Goal: Register for event/course

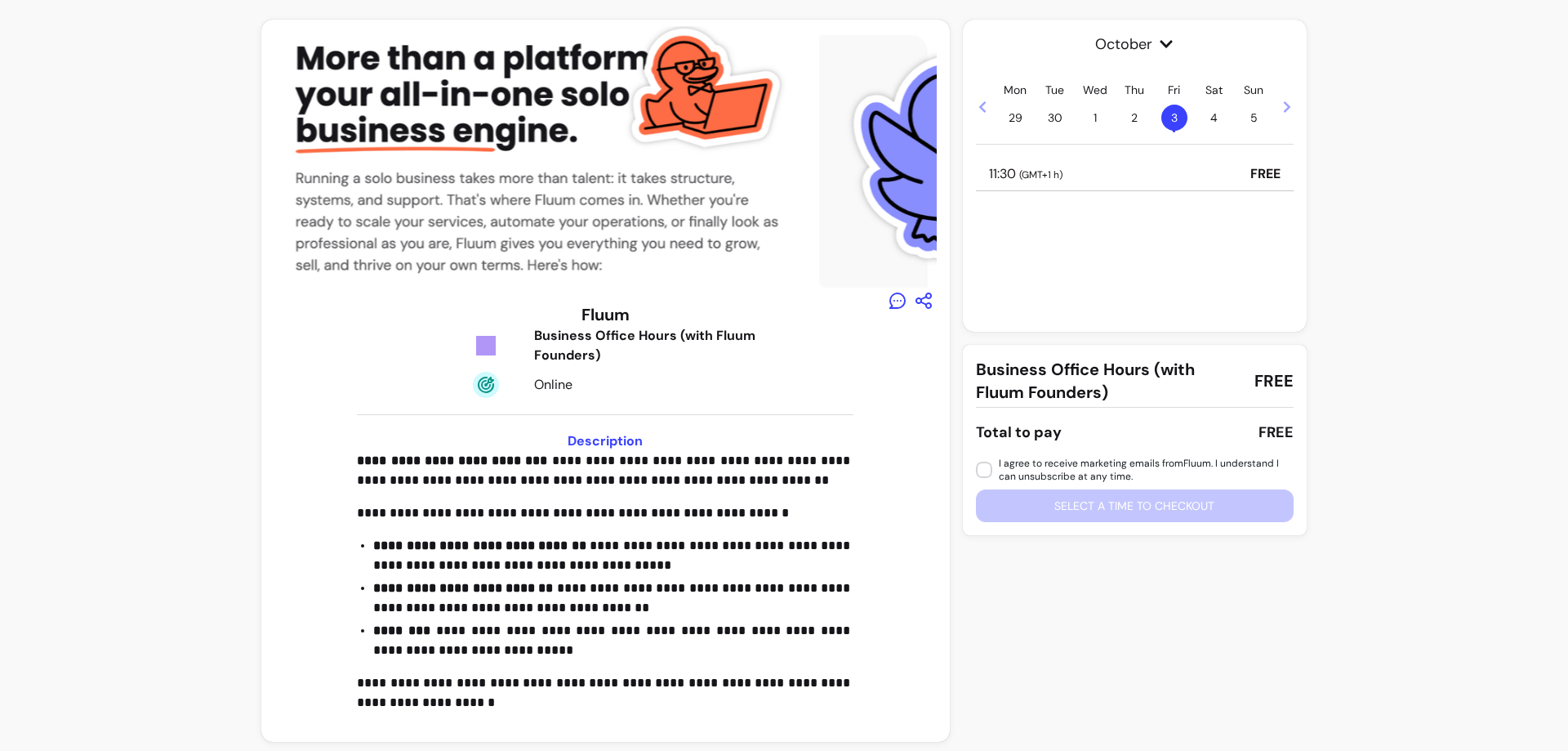
click at [1007, 118] on span "29" at bounding box center [1015, 118] width 26 height 26
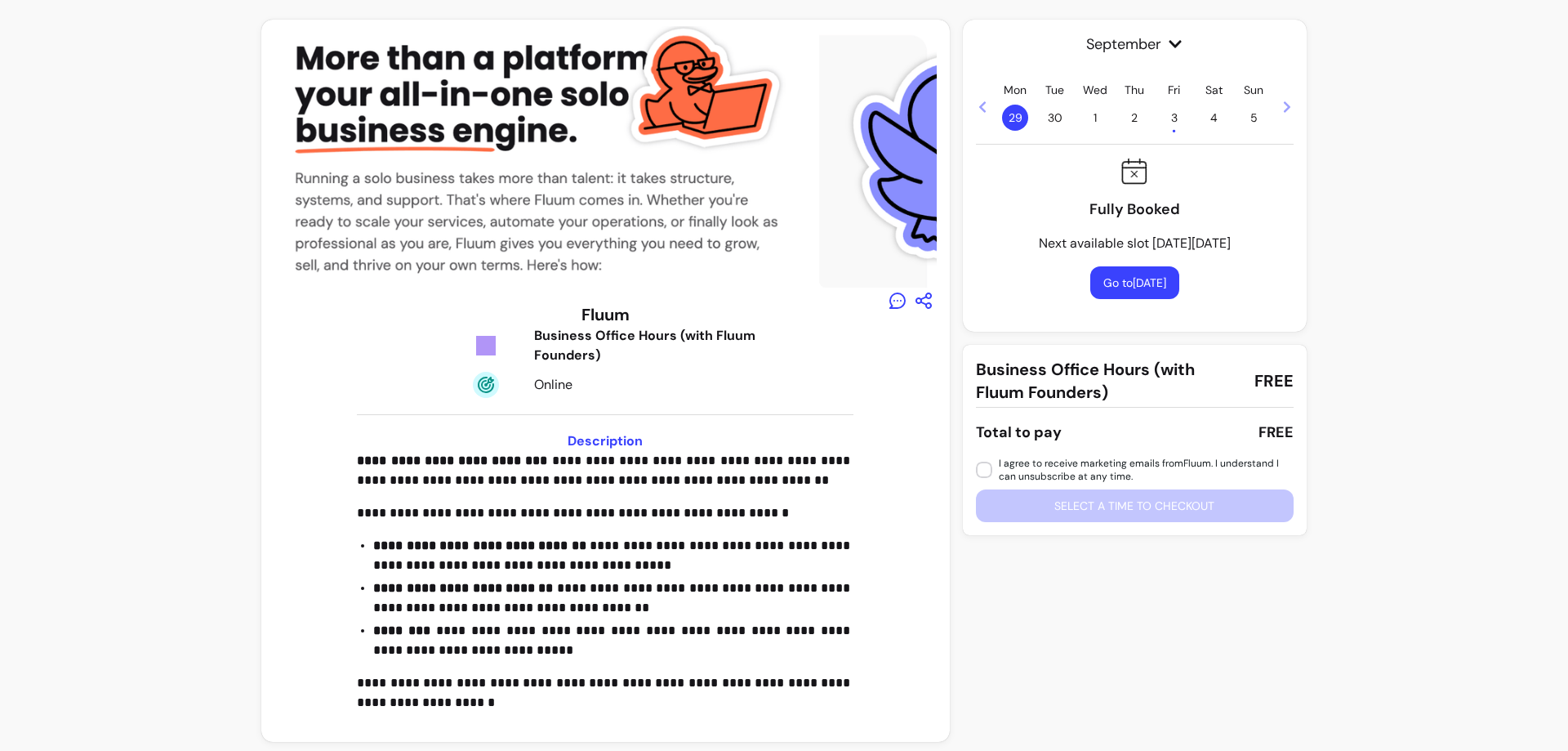
click at [1050, 117] on span "30" at bounding box center [1056, 118] width 26 height 26
click at [1099, 119] on span "1" at bounding box center [1095, 118] width 26 height 26
click at [1124, 117] on span "2" at bounding box center [1134, 118] width 26 height 26
click at [1165, 116] on span "3 •" at bounding box center [1175, 118] width 26 height 26
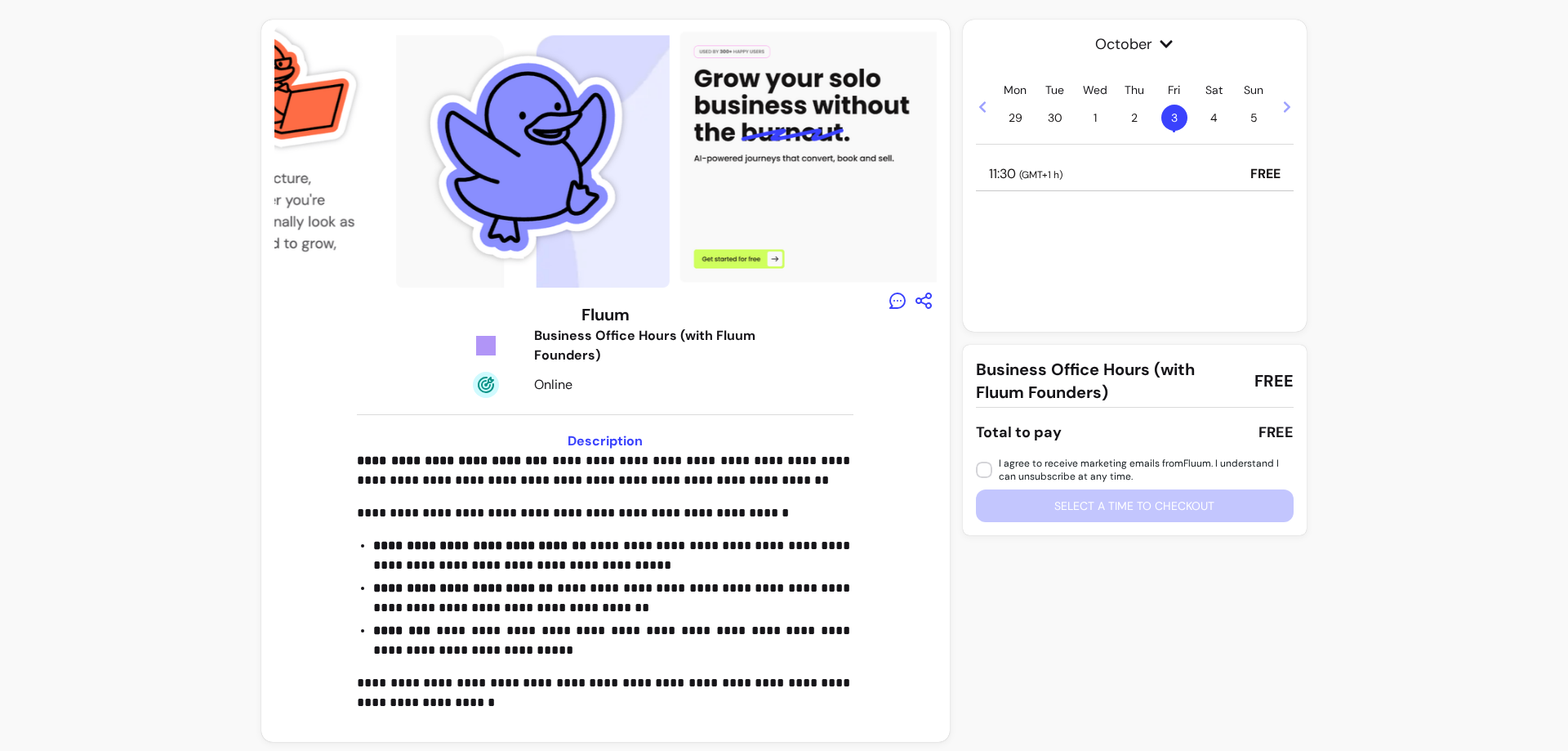
click at [976, 104] on icon at bounding box center [983, 107] width 13 height 13
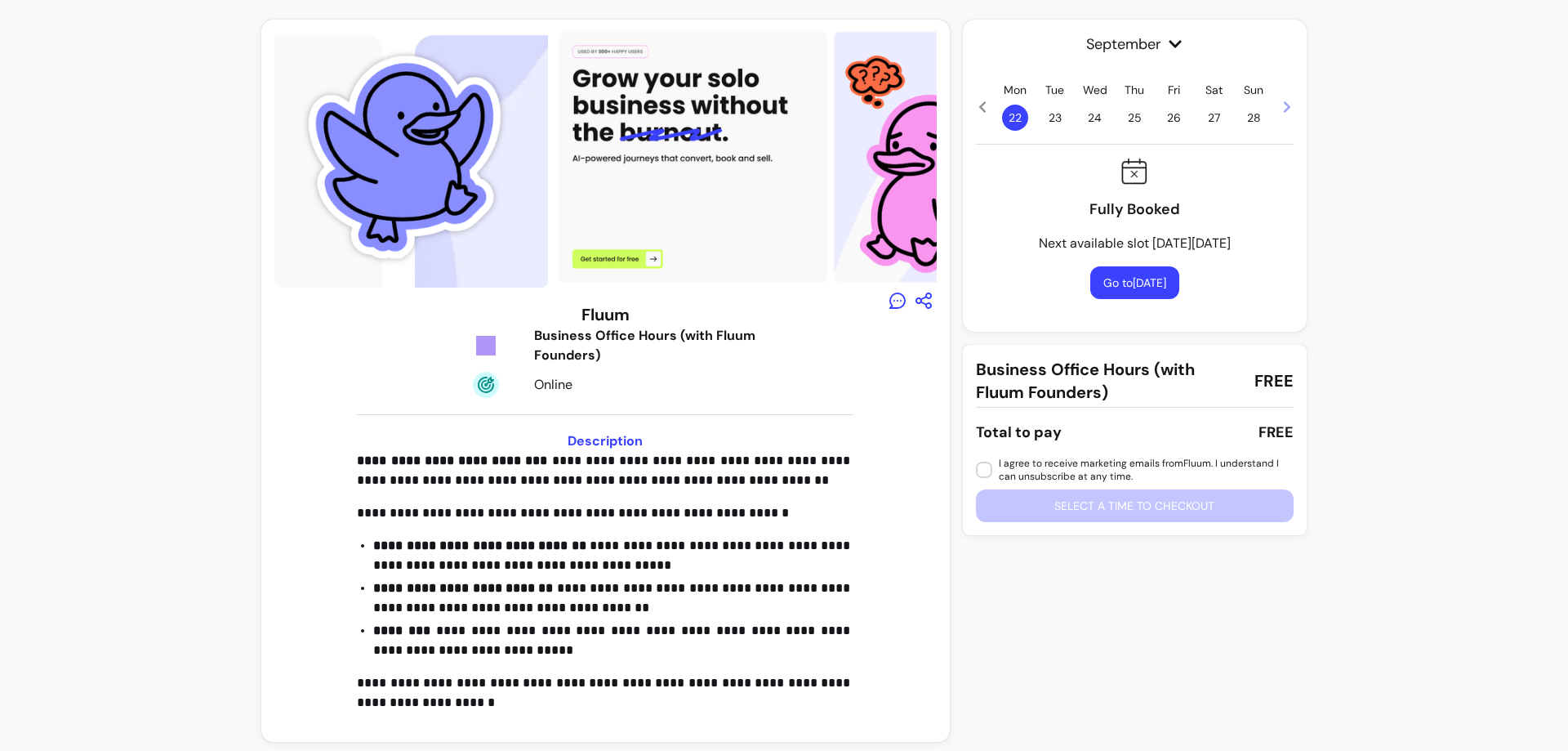
click at [1167, 119] on span "26" at bounding box center [1175, 118] width 26 height 26
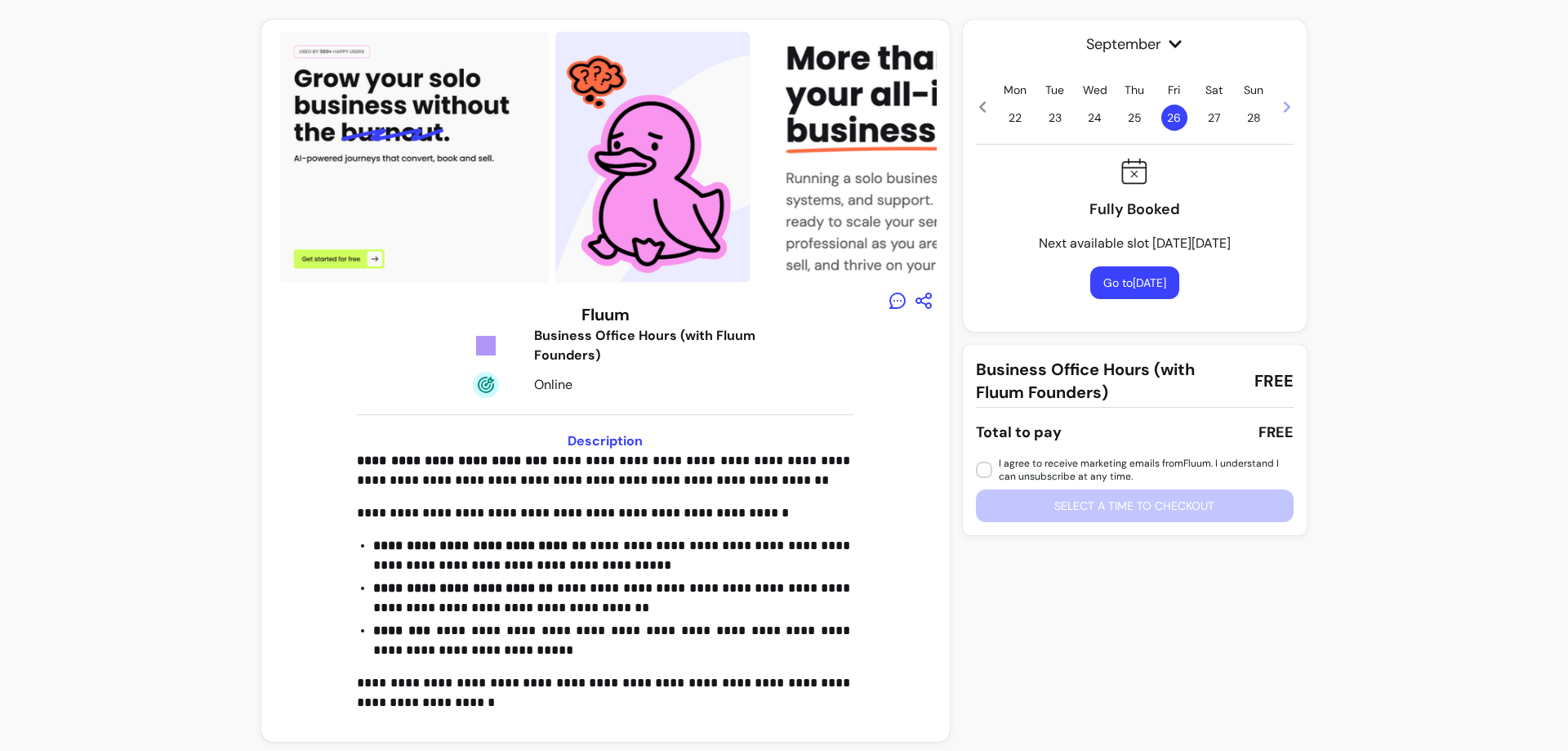
click at [1281, 107] on icon at bounding box center [1287, 107] width 13 height 13
click at [1151, 286] on button "Go to [DATE]" at bounding box center [1135, 282] width 89 height 32
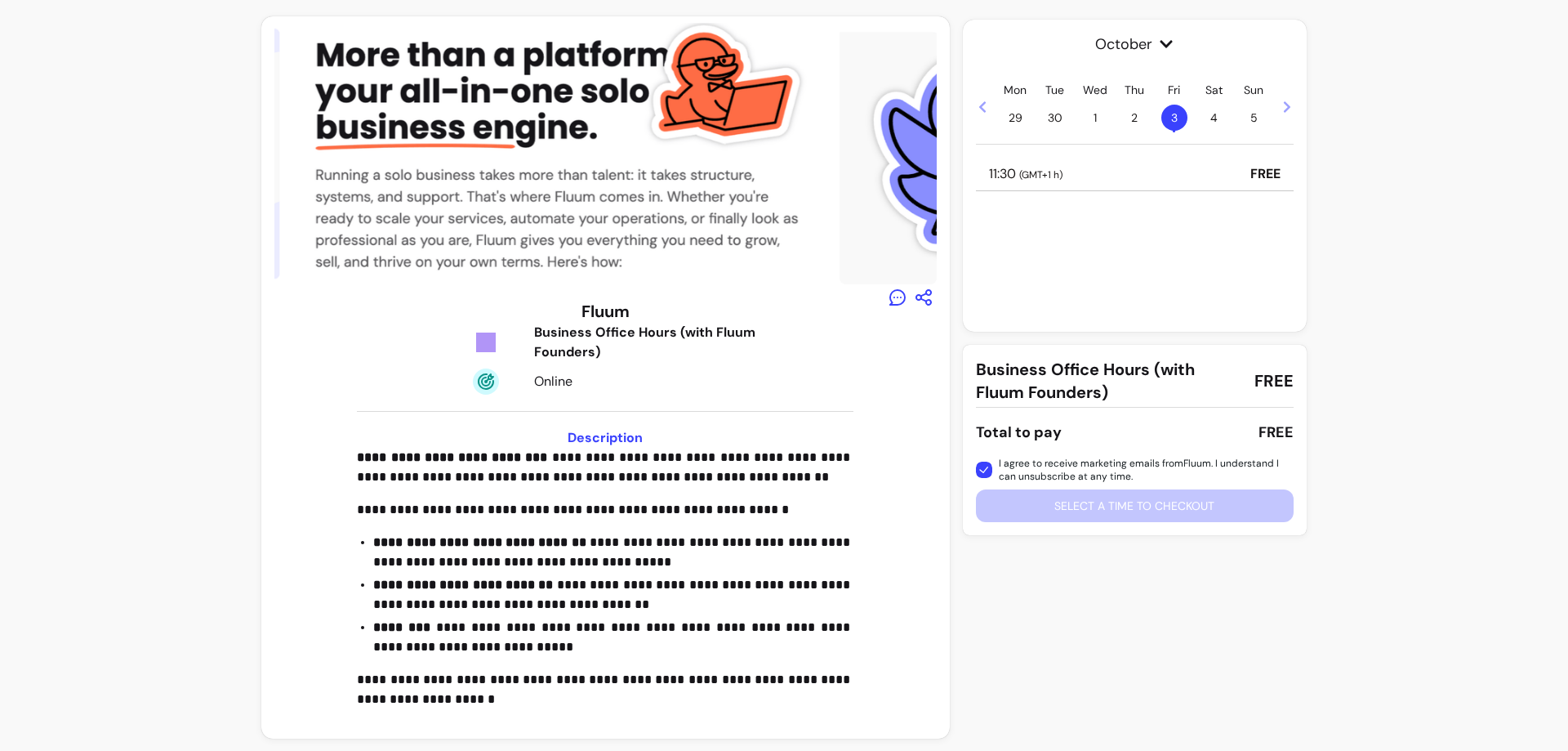
scroll to position [4, 0]
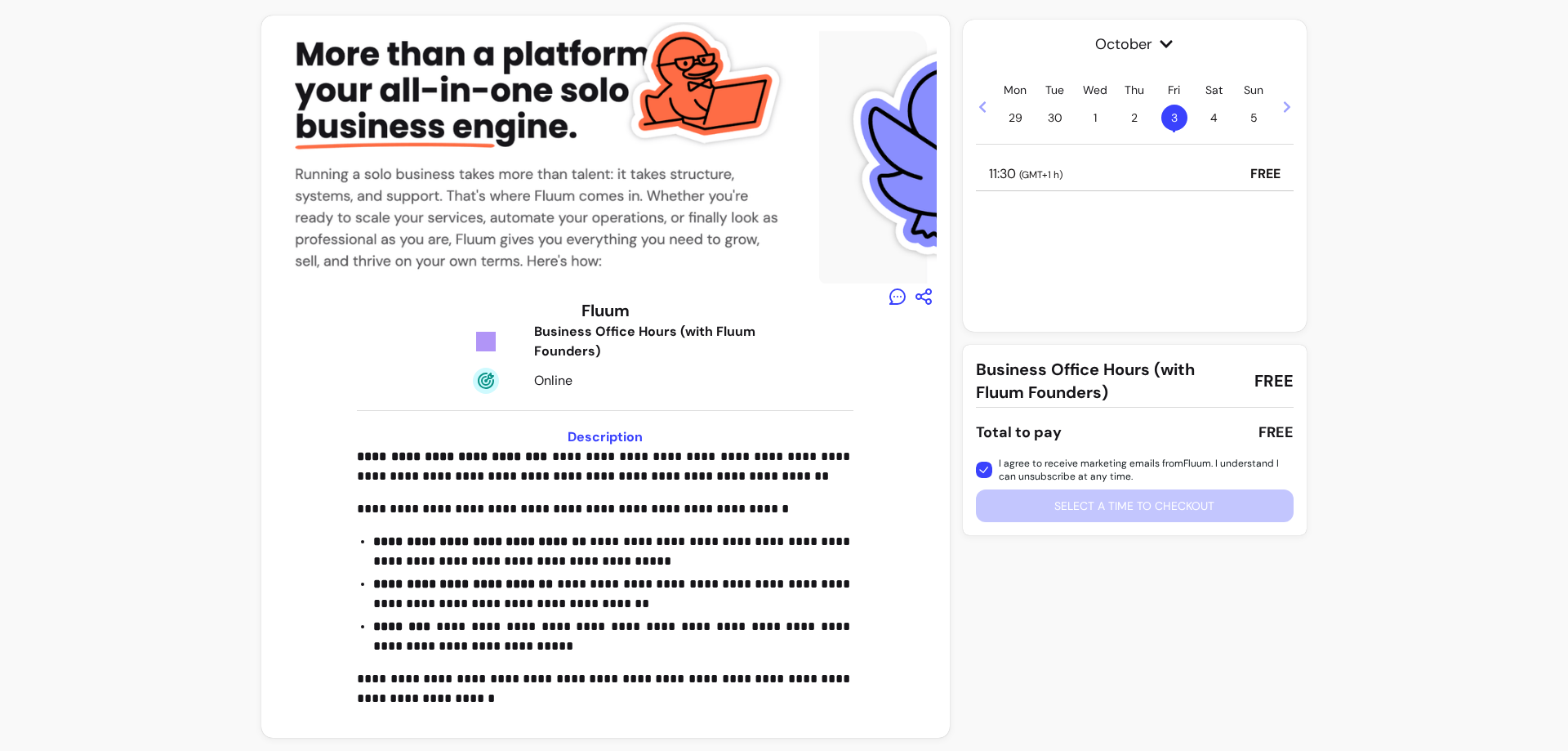
click at [1258, 171] on p "FREE" at bounding box center [1265, 174] width 30 height 20
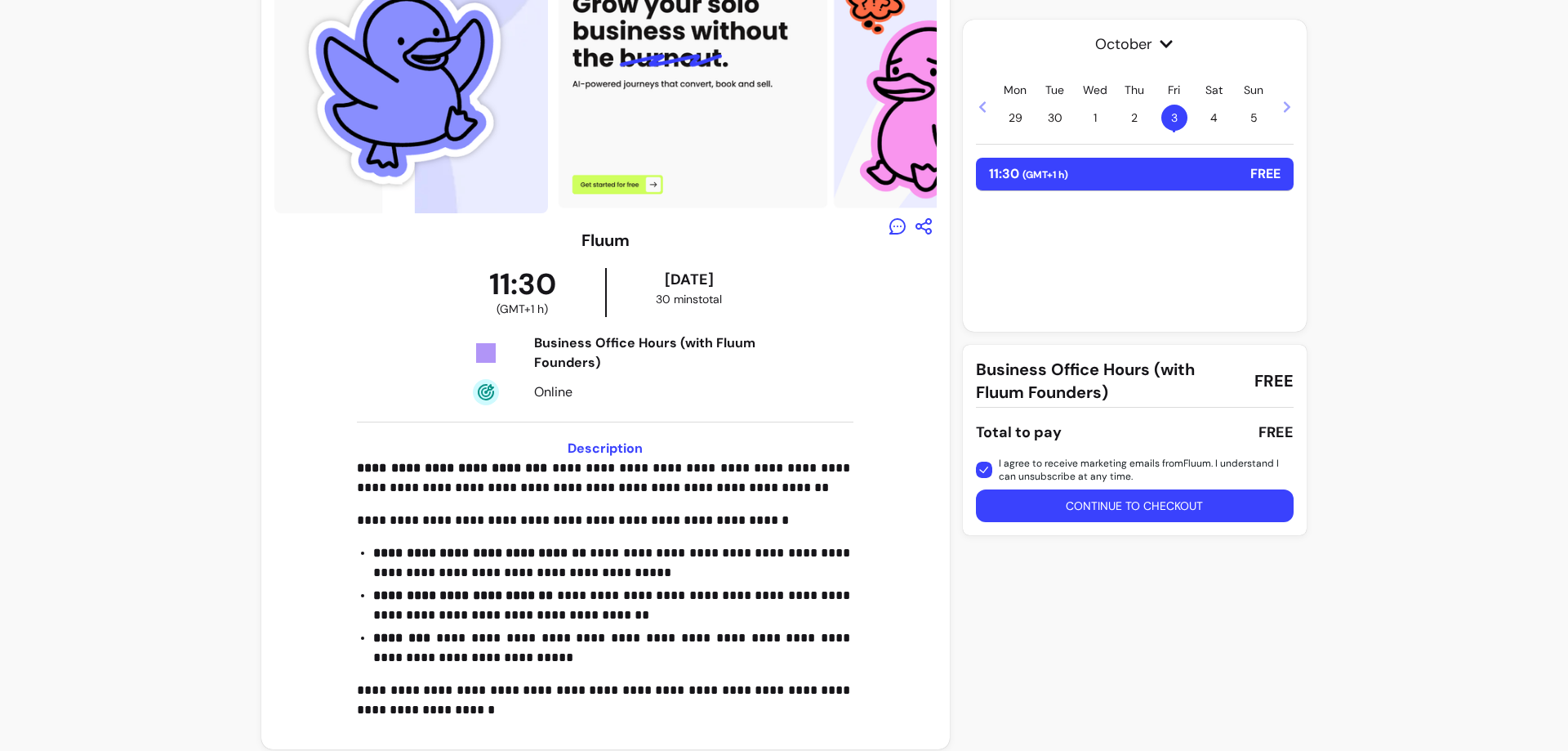
scroll to position [86, 0]
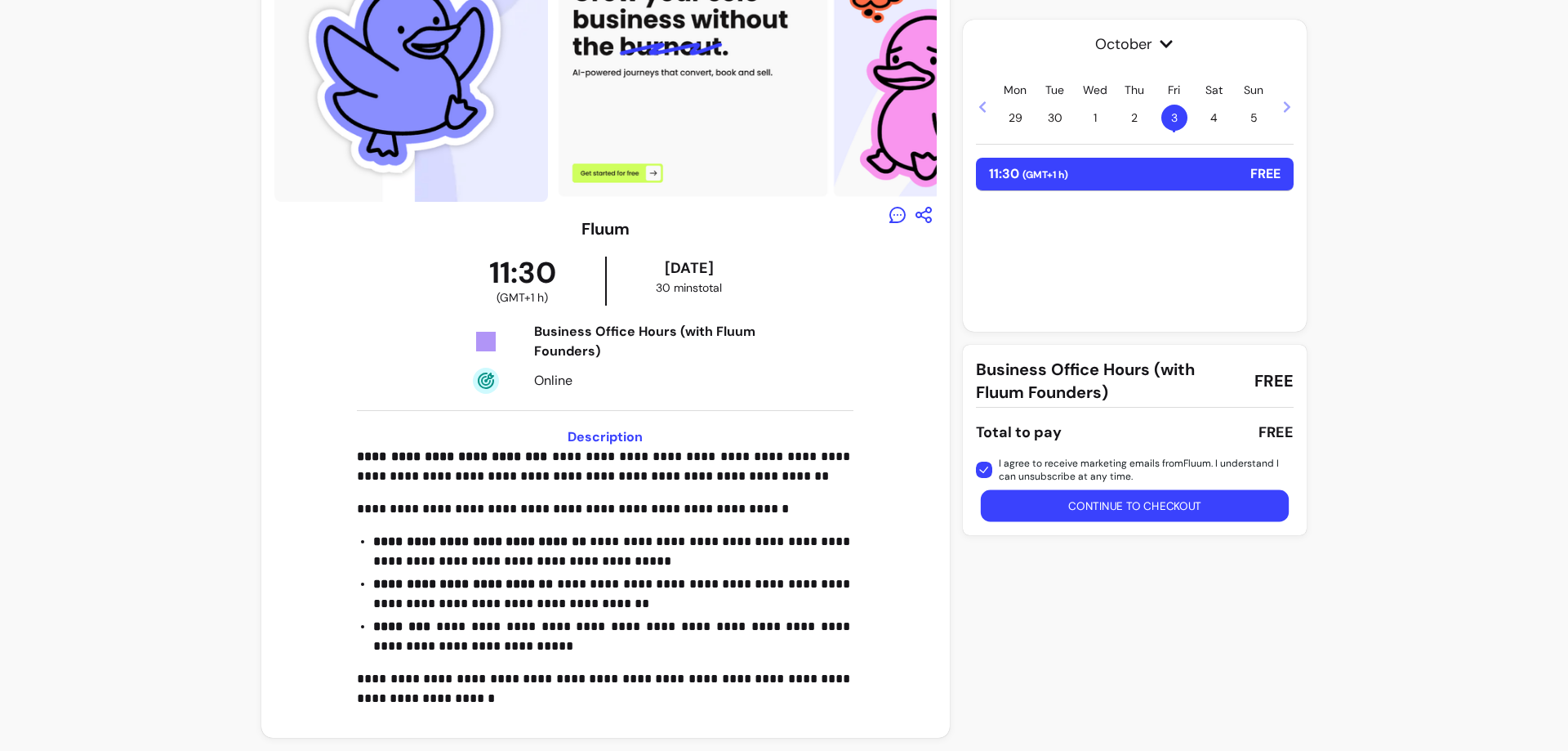
click at [1270, 499] on button "Continue to checkout" at bounding box center [1134, 506] width 309 height 31
